Goal: Navigation & Orientation: Go to known website

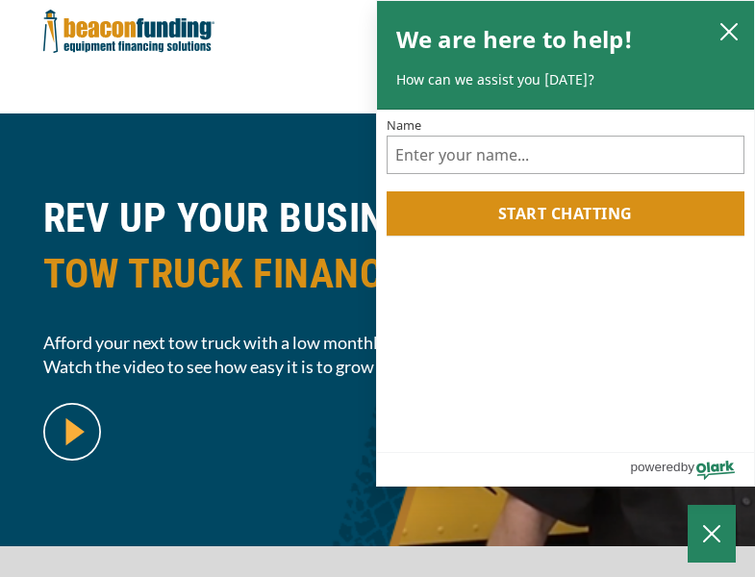
scroll to position [469, 0]
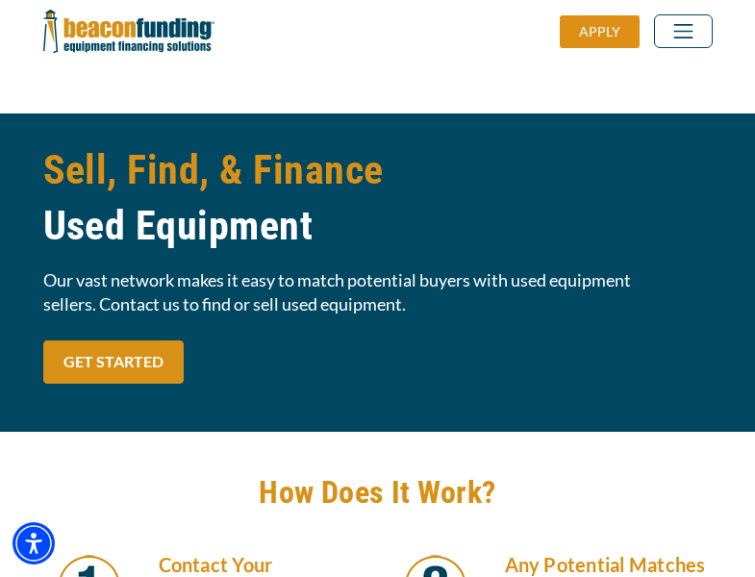
scroll to position [1633, 0]
